Goal: Task Accomplishment & Management: Use online tool/utility

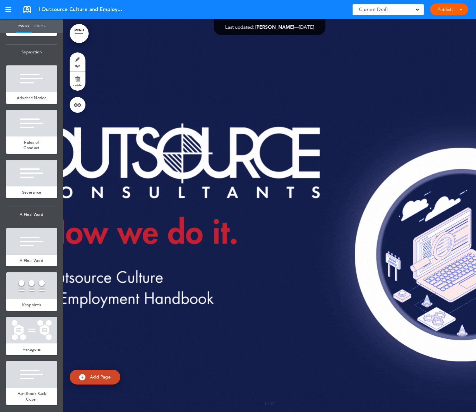
scroll to position [4956, 0]
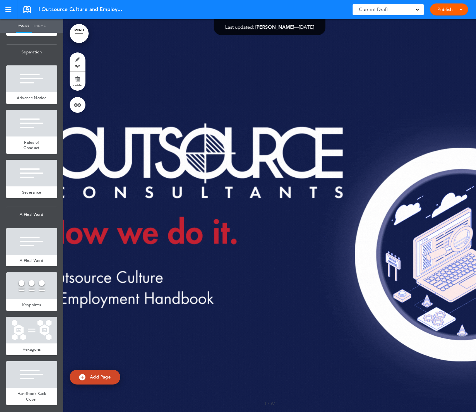
click at [39, 23] on link "Theme" at bounding box center [40, 26] width 16 height 14
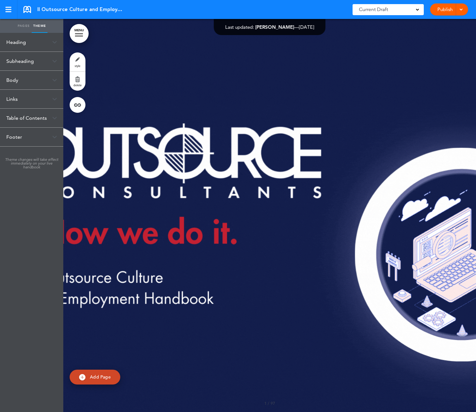
click at [24, 25] on link "Pages" at bounding box center [24, 26] width 16 height 14
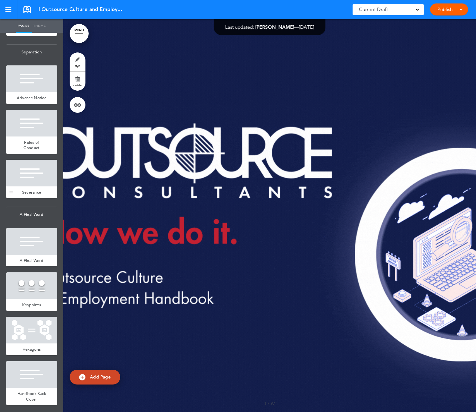
click at [24, 174] on div at bounding box center [31, 173] width 51 height 27
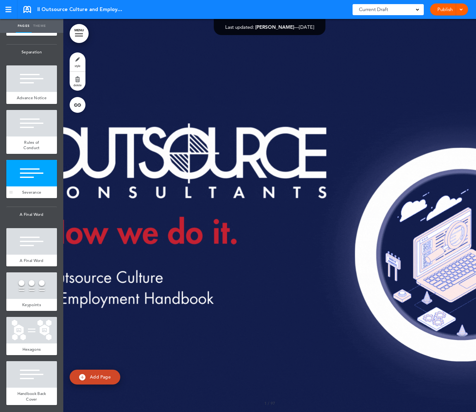
scroll to position [48150, 0]
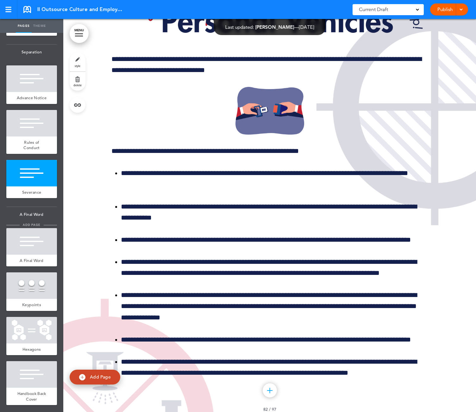
click at [35, 225] on span "add page" at bounding box center [32, 225] width 24 height 4
type input "********"
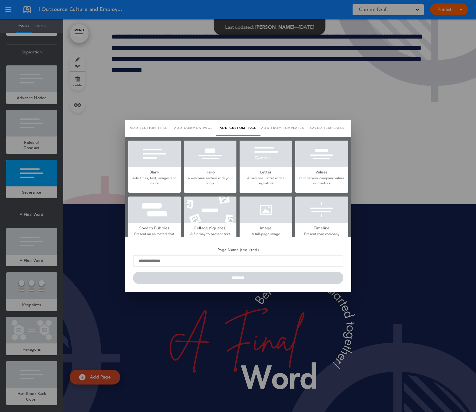
scroll to position [0, 0]
click at [32, 233] on div at bounding box center [238, 206] width 476 height 412
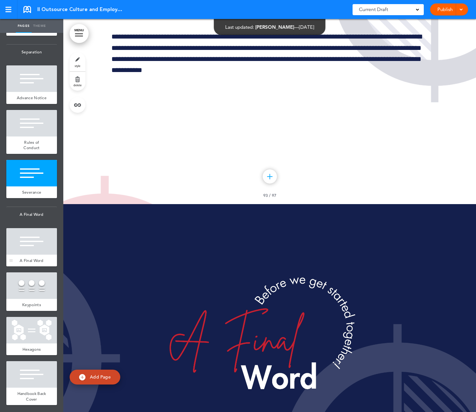
click at [32, 238] on div at bounding box center [31, 241] width 51 height 27
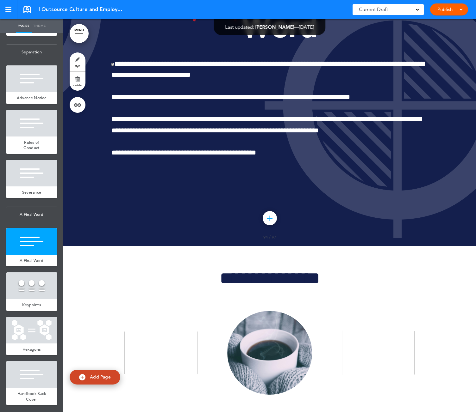
scroll to position [57242, 0]
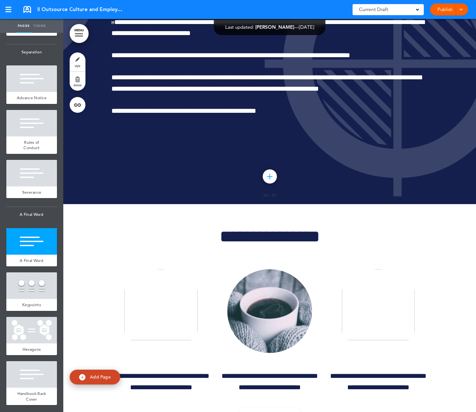
click at [40, 23] on link "Theme" at bounding box center [40, 26] width 16 height 14
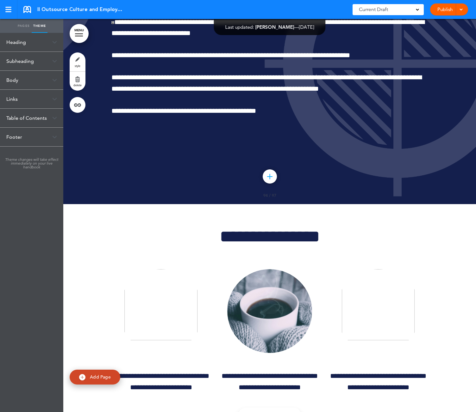
click at [25, 57] on div "Subheading" at bounding box center [31, 61] width 63 height 19
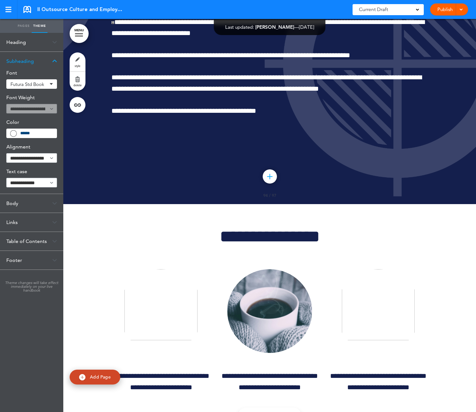
click at [22, 45] on div "Heading" at bounding box center [31, 42] width 63 height 19
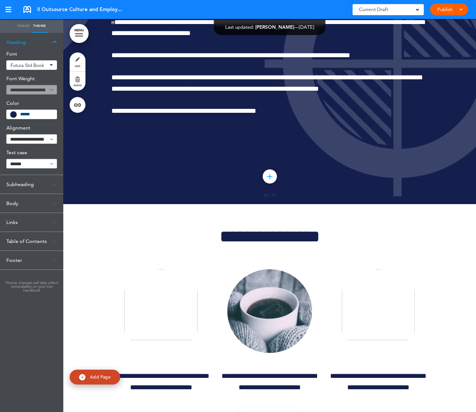
click at [19, 183] on div "Subheading" at bounding box center [31, 184] width 63 height 19
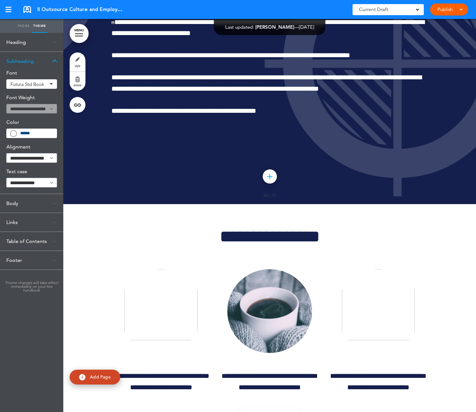
click at [14, 200] on div "Body" at bounding box center [31, 203] width 63 height 19
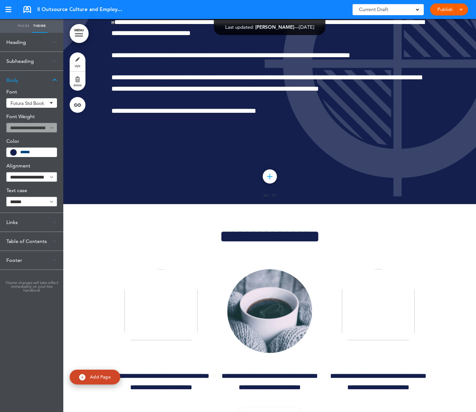
click at [13, 220] on div "Links" at bounding box center [31, 222] width 63 height 19
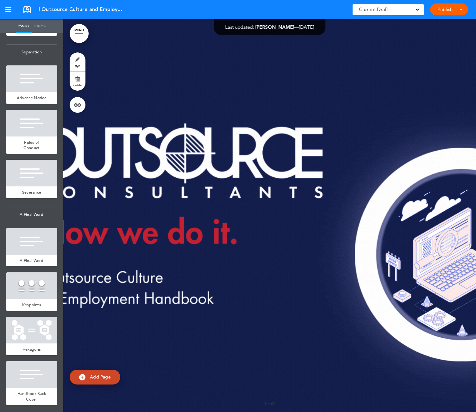
scroll to position [4956, 0]
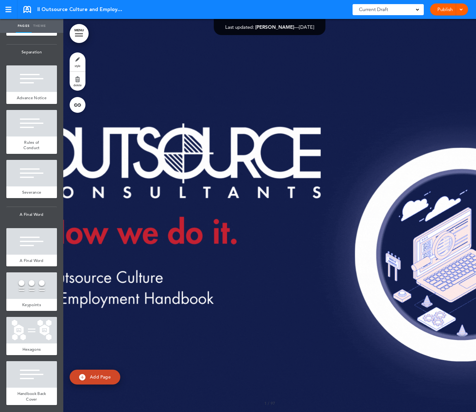
click at [43, 26] on link "Theme" at bounding box center [40, 26] width 16 height 14
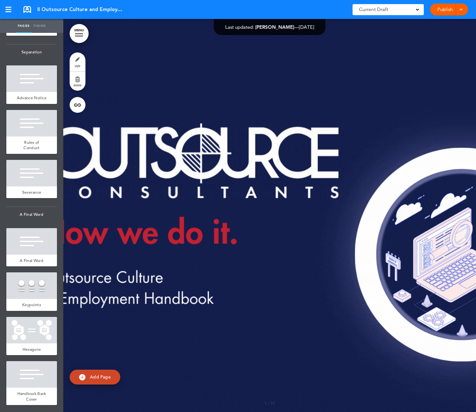
type input "******"
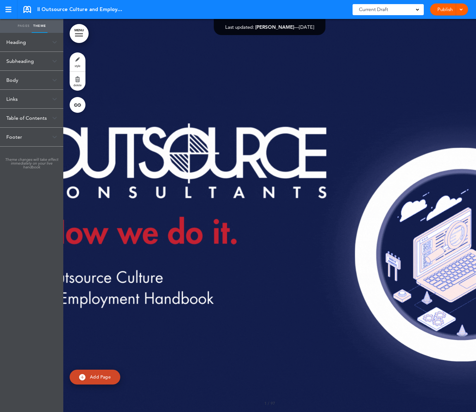
click at [24, 58] on div "Subheading" at bounding box center [31, 61] width 63 height 19
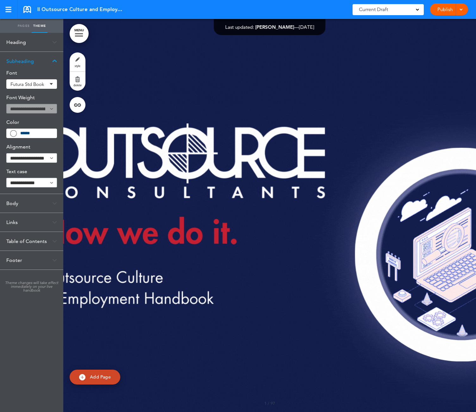
click at [19, 201] on div "Body" at bounding box center [31, 203] width 63 height 19
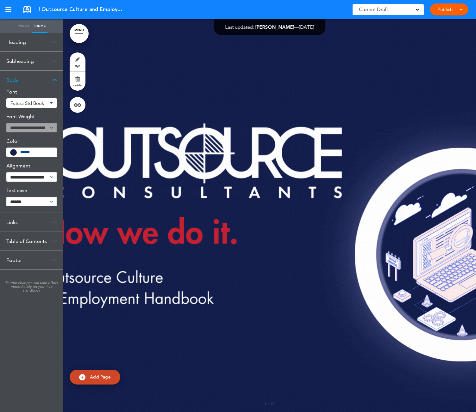
click at [17, 220] on div "Links" at bounding box center [31, 222] width 63 height 19
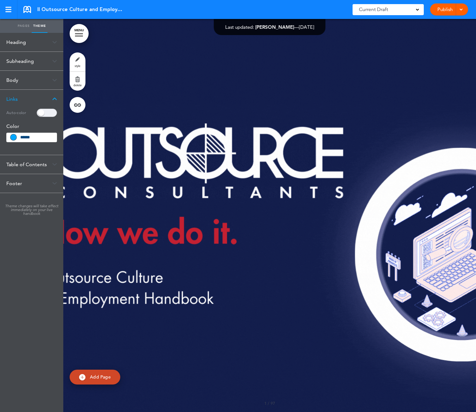
click at [23, 164] on div "Table of Contents" at bounding box center [31, 164] width 63 height 19
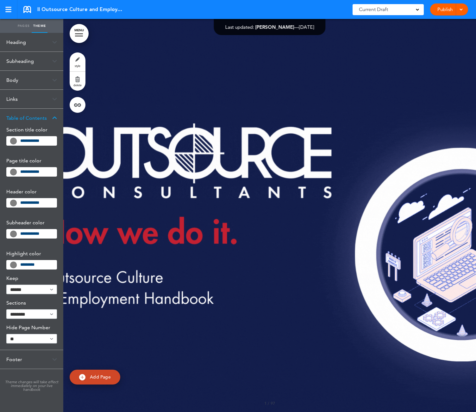
drag, startPoint x: 14, startPoint y: 358, endPoint x: 13, endPoint y: 361, distance: 3.3
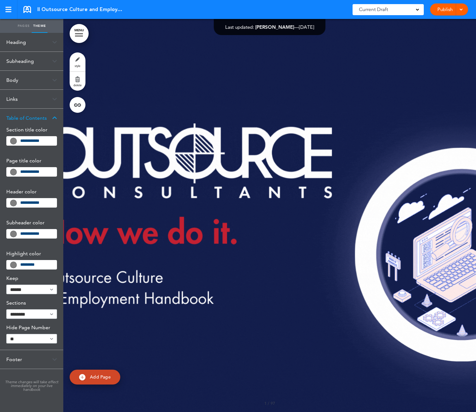
click at [13, 361] on div "Footer" at bounding box center [31, 359] width 63 height 19
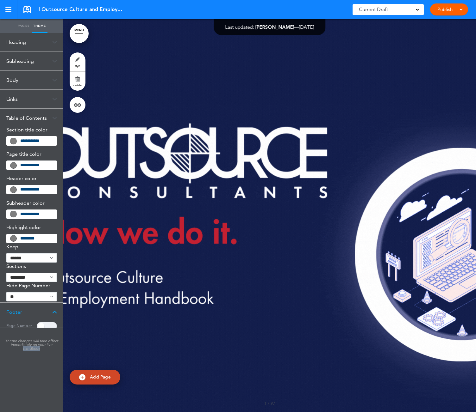
click at [13, 361] on div "Heading Font Futura Std book Add custom font Current Futura Std book Uploaded R…" at bounding box center [31, 222] width 63 height 379
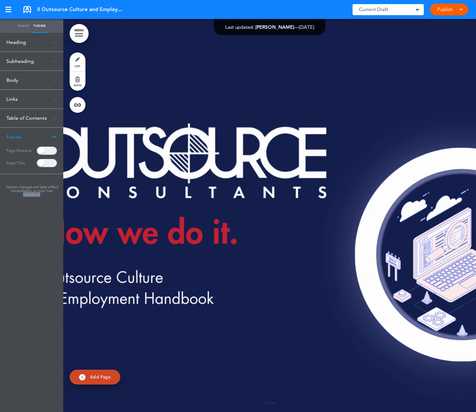
click at [25, 24] on link "Pages" at bounding box center [24, 26] width 16 height 14
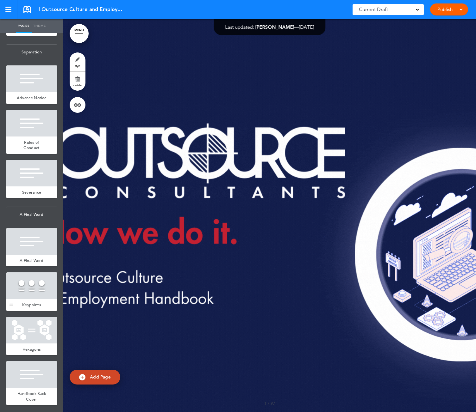
click at [36, 288] on div at bounding box center [31, 286] width 51 height 27
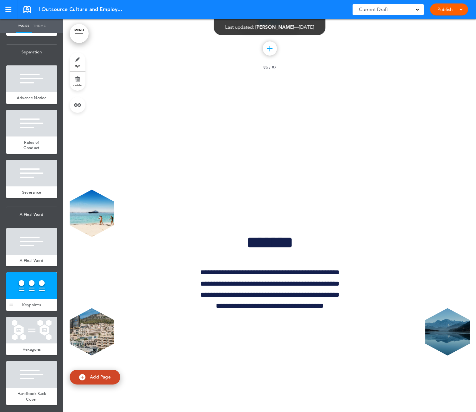
scroll to position [57635, 0]
click at [31, 246] on div at bounding box center [31, 241] width 51 height 27
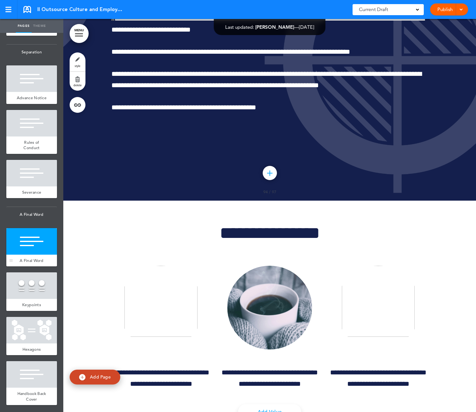
scroll to position [57242, 0]
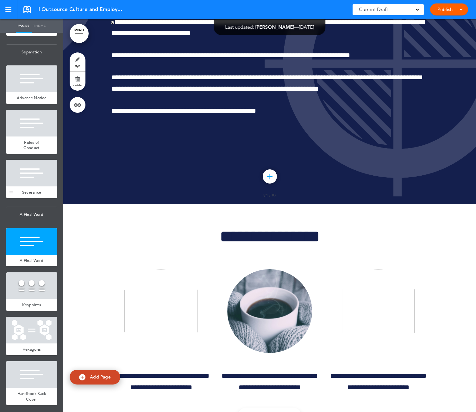
click at [38, 178] on div at bounding box center [31, 173] width 51 height 27
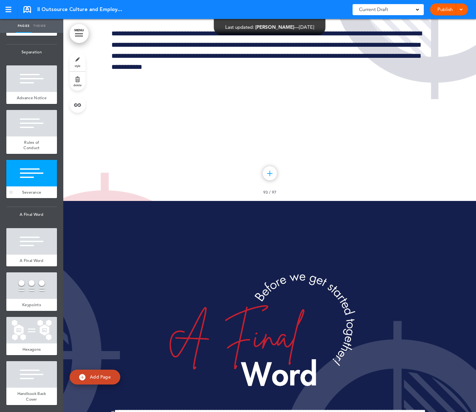
scroll to position [56848, 0]
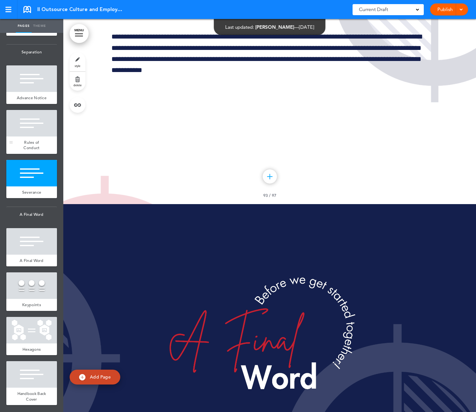
click at [33, 129] on div at bounding box center [31, 123] width 51 height 27
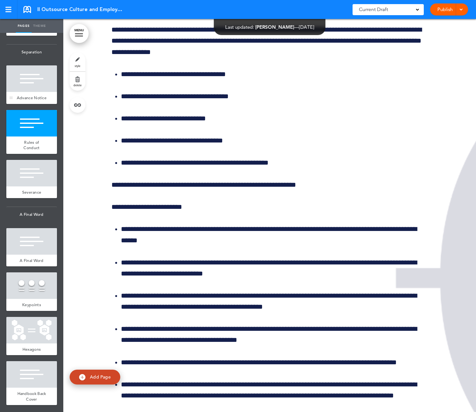
click at [36, 83] on div at bounding box center [31, 78] width 51 height 27
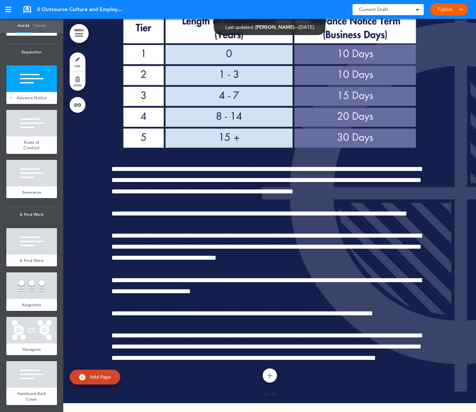
scroll to position [54800, 0]
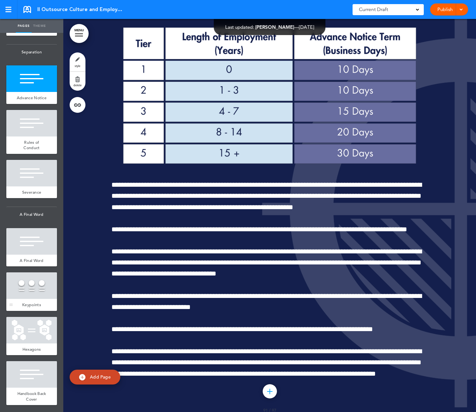
click at [25, 285] on div at bounding box center [31, 286] width 51 height 27
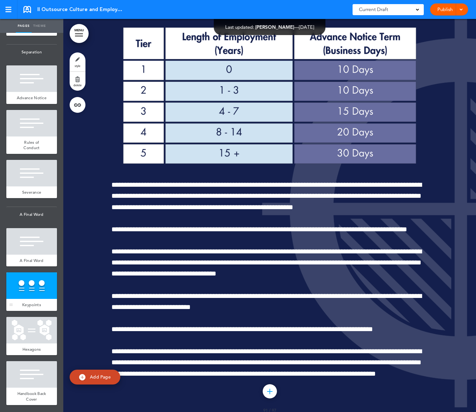
scroll to position [57635, 0]
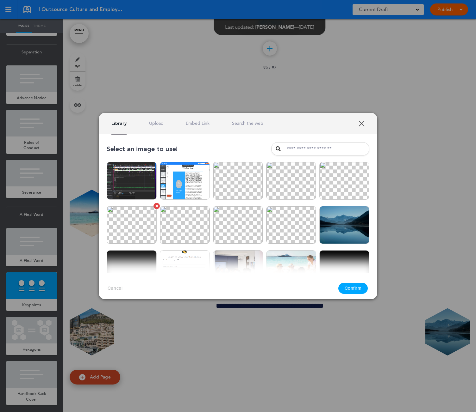
click at [139, 230] on img at bounding box center [132, 225] width 50 height 38
click at [346, 288] on button "Confirm" at bounding box center [353, 288] width 30 height 11
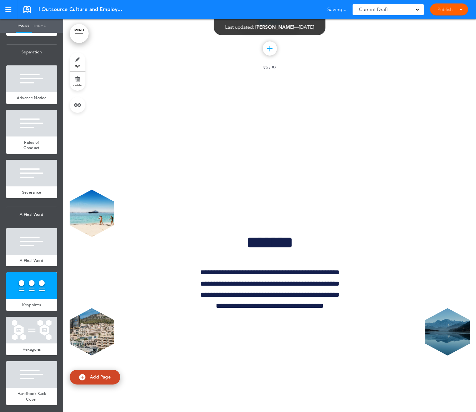
click at [278, 123] on div "Library Upload Embed Link Search the web" at bounding box center [237, 120] width 289 height 22
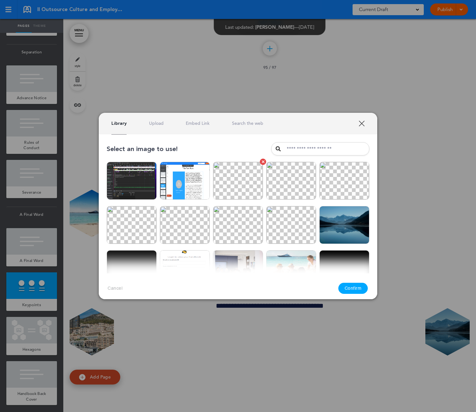
click at [248, 191] on img at bounding box center [238, 181] width 50 height 38
click at [352, 288] on button "Confirm" at bounding box center [353, 288] width 30 height 11
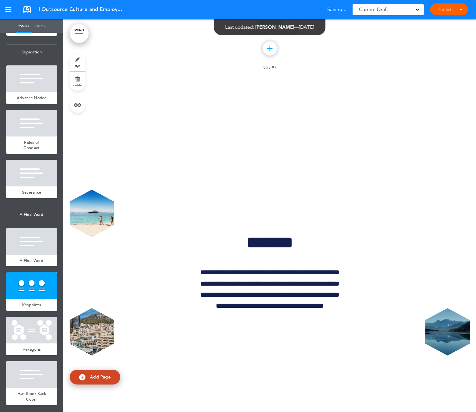
click at [394, 140] on body "Checking url availability This handbook Preview Settings Your Handbooks one two…" at bounding box center [238, 206] width 476 height 412
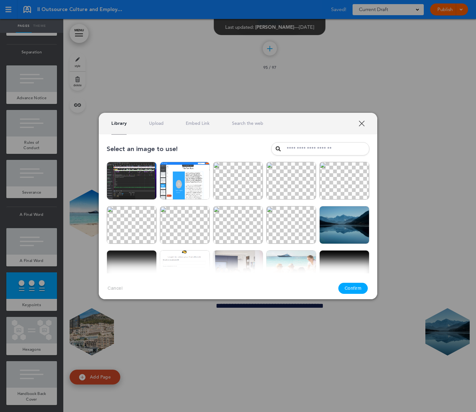
click at [429, 198] on div at bounding box center [238, 206] width 476 height 412
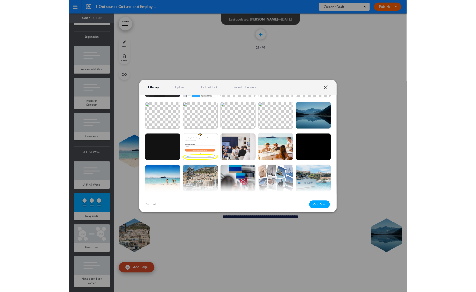
scroll to position [68, 0]
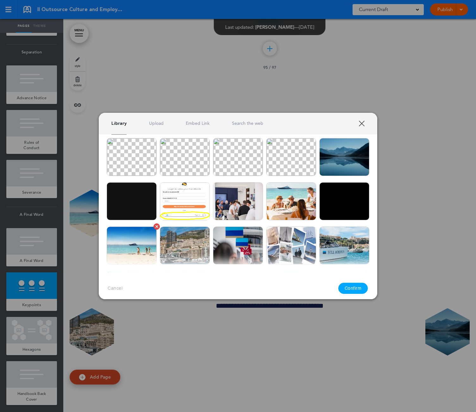
click at [142, 234] on img at bounding box center [132, 246] width 50 height 38
click at [353, 287] on button "Confirm" at bounding box center [353, 288] width 30 height 11
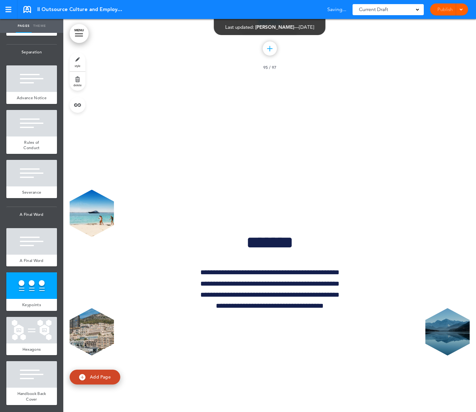
click at [281, 137] on img at bounding box center [293, 155] width 52 height 40
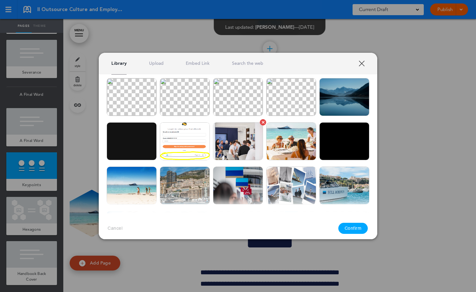
click at [231, 149] on img at bounding box center [238, 141] width 50 height 38
click at [353, 224] on button "Confirm" at bounding box center [353, 228] width 30 height 11
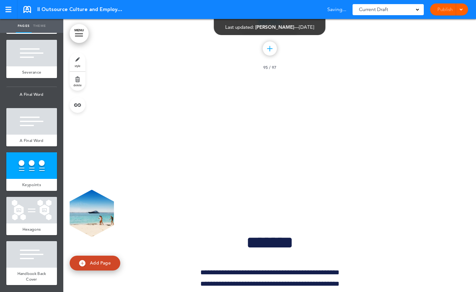
click at [295, 133] on img at bounding box center [293, 141] width 52 height 40
click at [180, 122] on img at bounding box center [183, 141] width 52 height 40
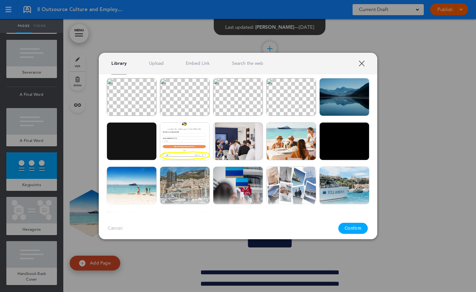
click at [364, 62] on link "XXX" at bounding box center [361, 63] width 6 height 6
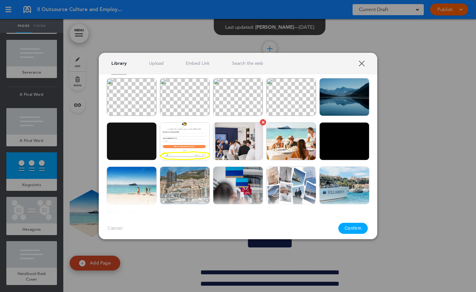
click at [250, 145] on img at bounding box center [238, 141] width 50 height 38
click at [351, 228] on button "Confirm" at bounding box center [353, 228] width 30 height 11
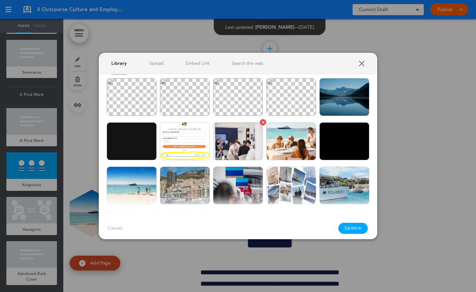
click at [257, 148] on img at bounding box center [238, 141] width 50 height 38
click at [351, 228] on button "Confirm" at bounding box center [353, 228] width 30 height 11
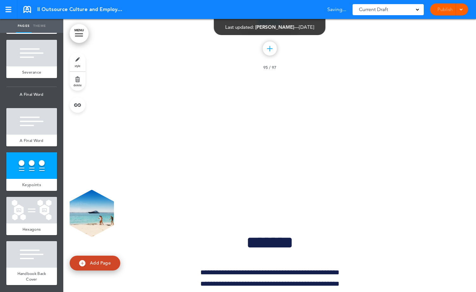
click at [183, 145] on img at bounding box center [183, 141] width 52 height 40
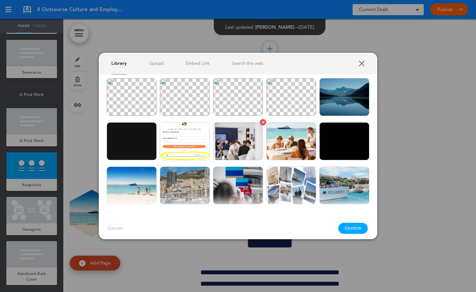
click at [220, 150] on img at bounding box center [238, 141] width 50 height 38
click at [229, 182] on img at bounding box center [238, 186] width 50 height 38
click at [352, 228] on button "Confirm" at bounding box center [353, 228] width 30 height 11
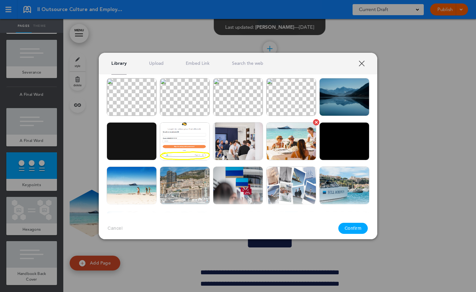
click at [293, 147] on img at bounding box center [291, 141] width 50 height 38
click at [359, 226] on button "Confirm" at bounding box center [353, 228] width 30 height 11
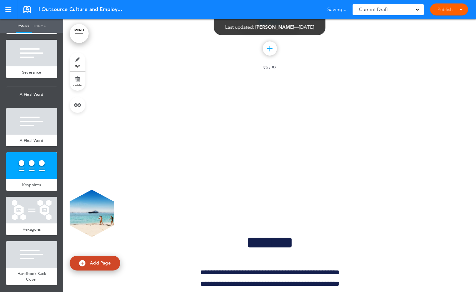
click at [176, 133] on img at bounding box center [183, 141] width 52 height 40
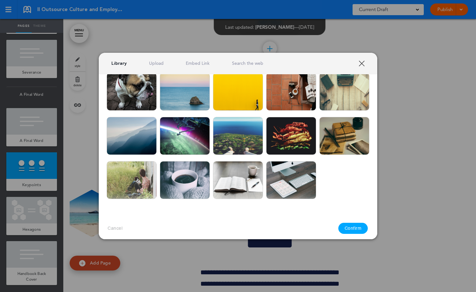
scroll to position [737, 0]
click at [191, 177] on img at bounding box center [185, 180] width 50 height 38
click at [351, 228] on button "Confirm" at bounding box center [353, 228] width 30 height 11
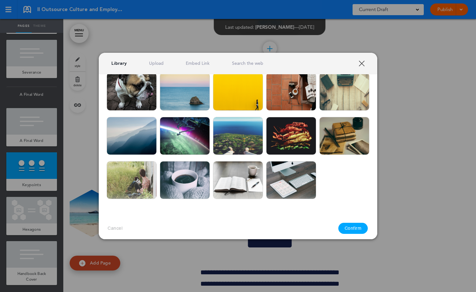
click at [297, 184] on img at bounding box center [291, 180] width 50 height 38
click at [350, 226] on button "Confirm" at bounding box center [353, 228] width 30 height 11
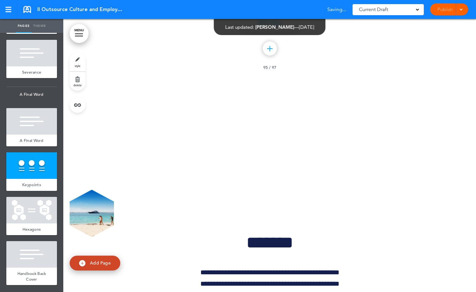
click at [286, 140] on img at bounding box center [293, 136] width 52 height 40
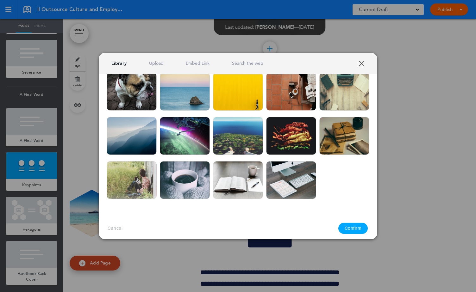
click at [342, 139] on img at bounding box center [344, 136] width 50 height 38
click at [357, 227] on button "Confirm" at bounding box center [353, 228] width 30 height 11
